Goal: Task Accomplishment & Management: Use online tool/utility

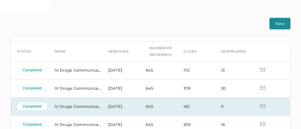
scroll to position [16, 0]
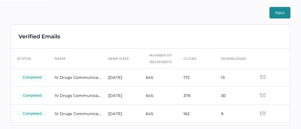
scroll to position [142, 0]
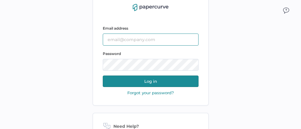
type input "[PERSON_NAME][EMAIL_ADDRESS][PERSON_NAME][DOMAIN_NAME]"
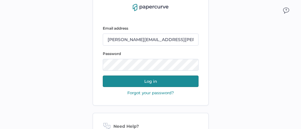
click at [149, 81] on button "Log in" at bounding box center [151, 82] width 96 height 12
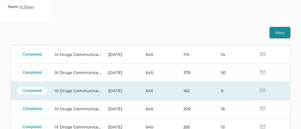
scroll to position [32, 0]
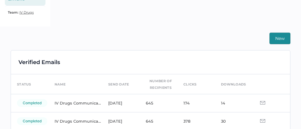
scroll to position [113, 0]
